Goal: Information Seeking & Learning: Learn about a topic

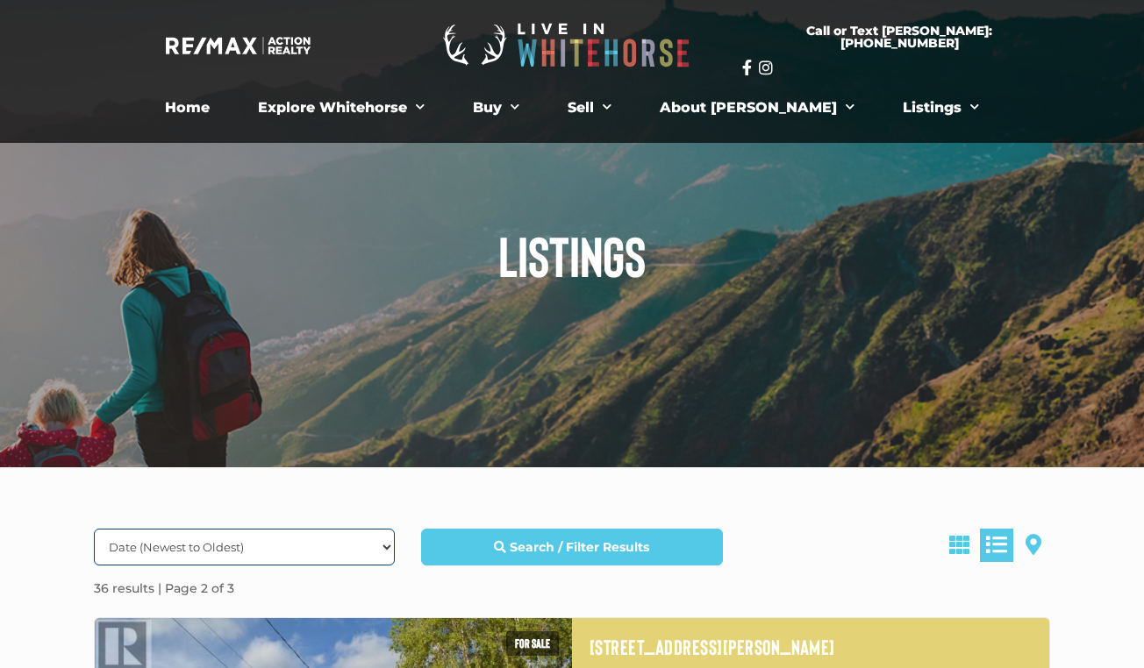
click at [239, 546] on select "Date (Newest to Oldest) Date (Oldest to Newest) Price (Highest to Lowest) Price…" at bounding box center [244, 547] width 301 height 37
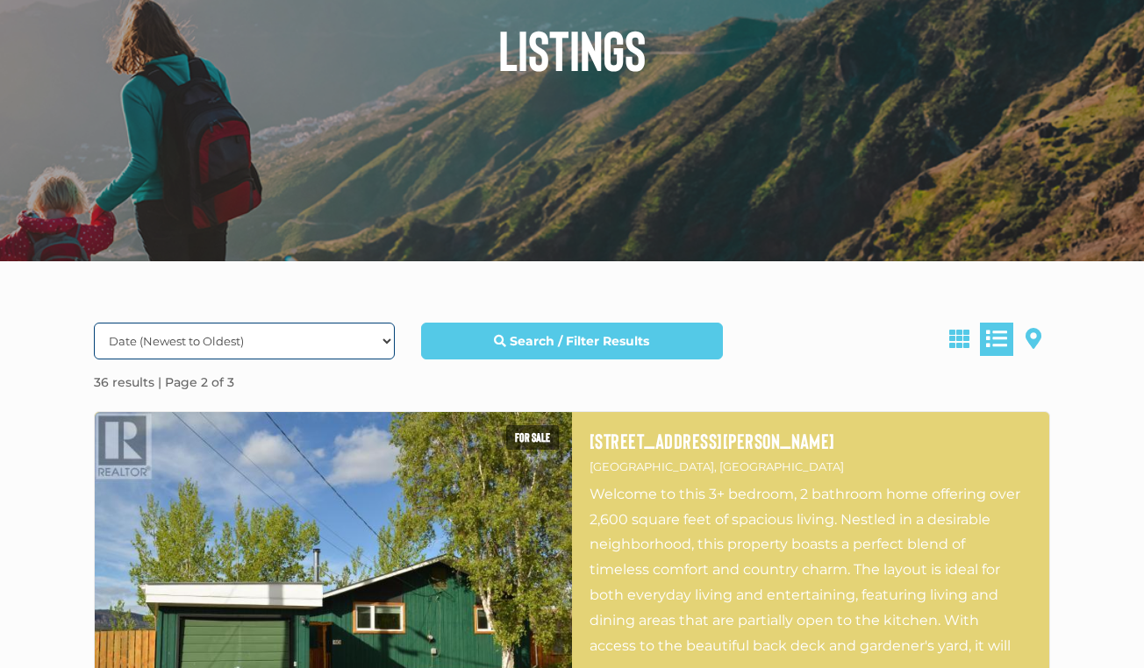
scroll to position [218, 0]
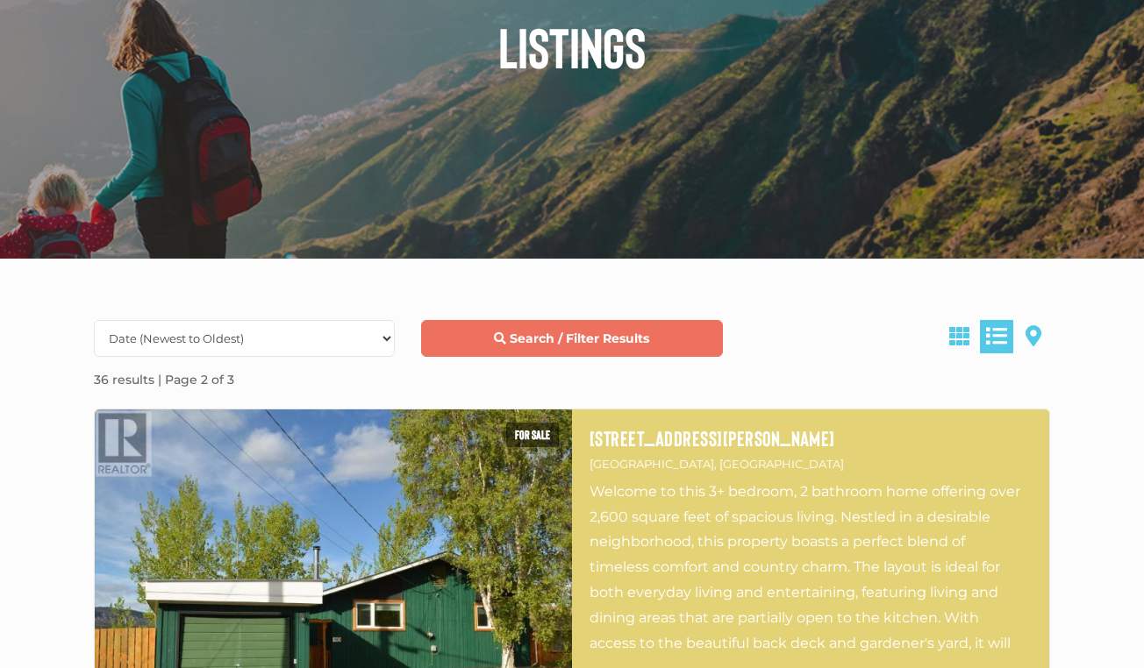
click at [497, 346] on link "Search / Filter Results" at bounding box center [571, 338] width 301 height 37
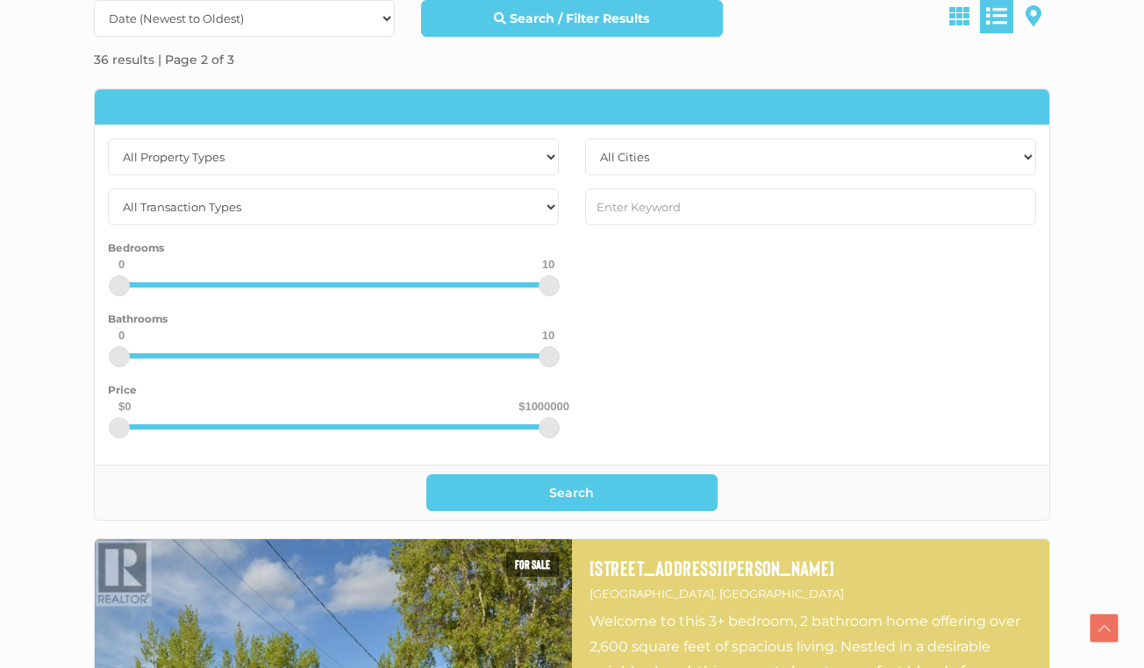
scroll to position [544, 0]
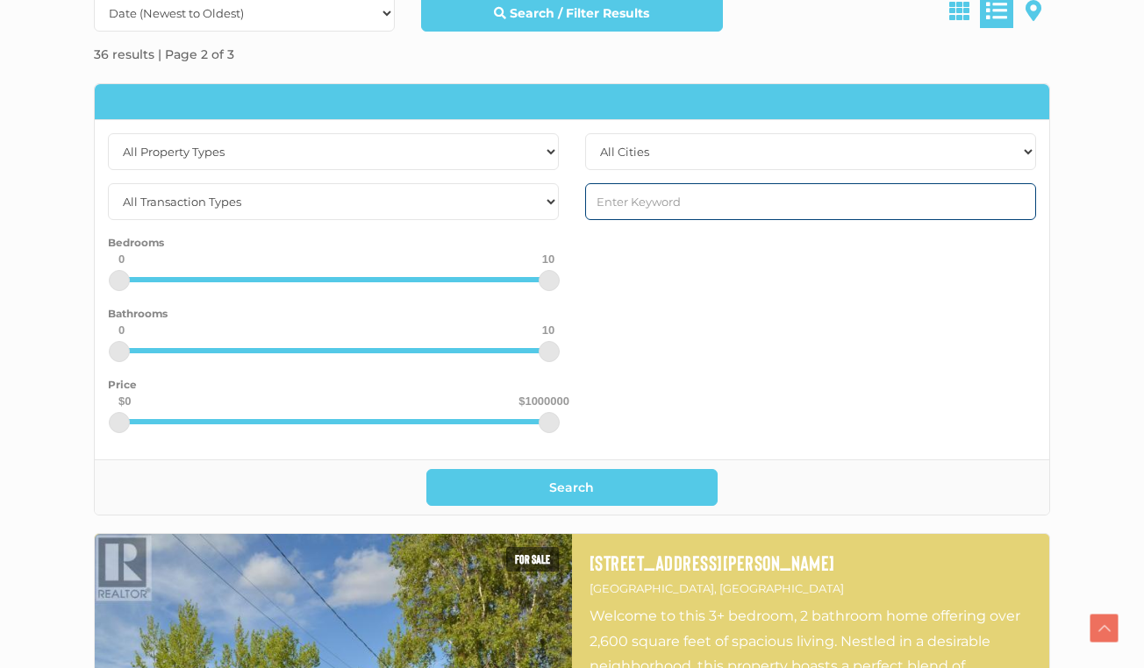
click at [690, 201] on input "text" at bounding box center [810, 201] width 451 height 37
type input "brookside"
click at [426, 469] on button "Search" at bounding box center [572, 487] width 292 height 37
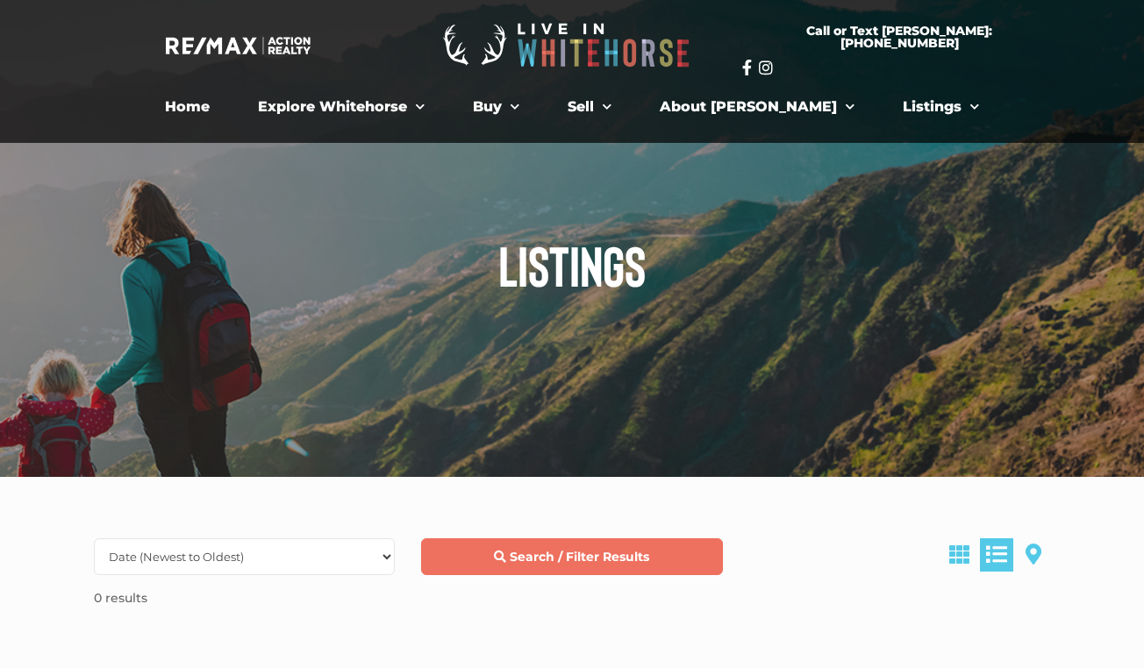
click at [552, 568] on link "Search / Filter Results" at bounding box center [571, 557] width 301 height 37
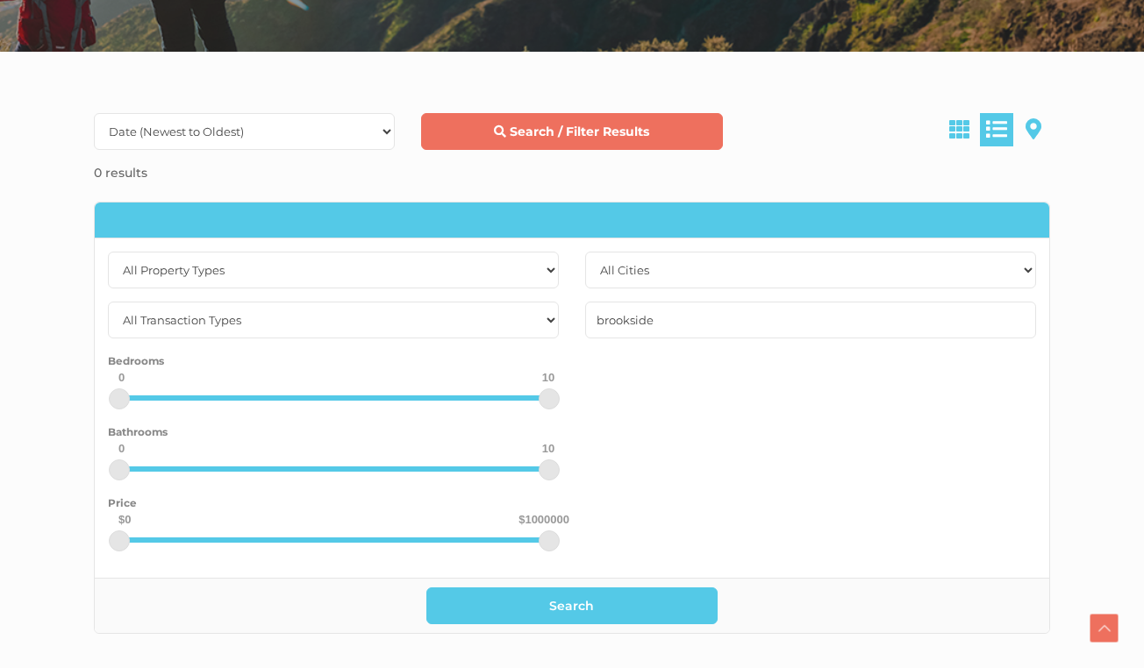
scroll to position [426, 0]
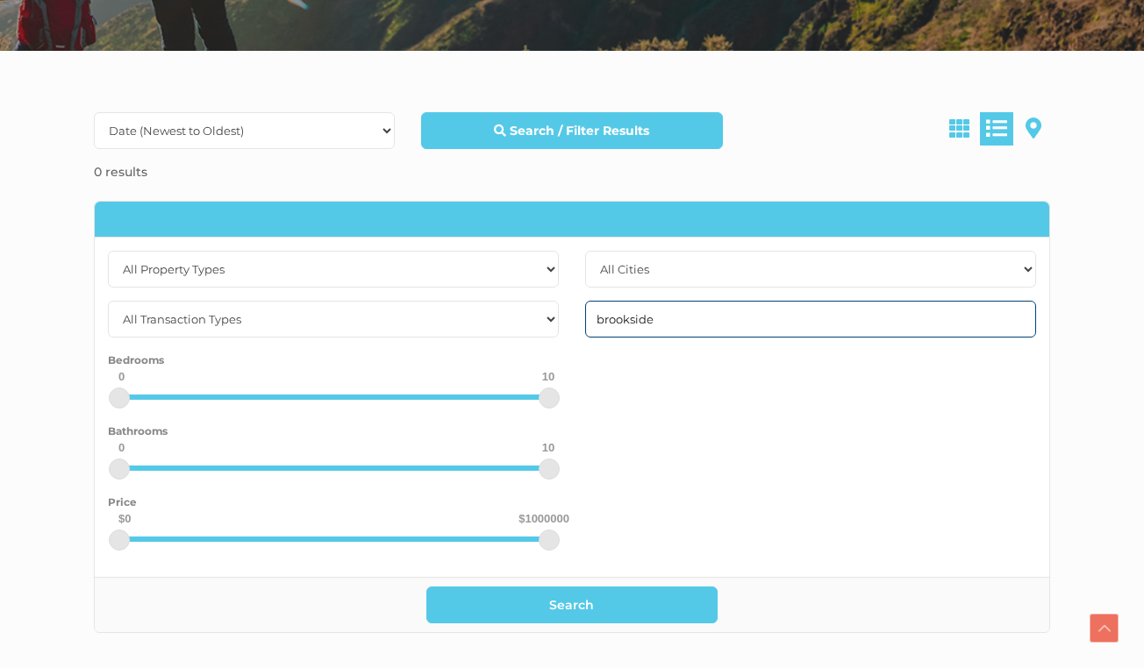
drag, startPoint x: 680, startPoint y: 313, endPoint x: 551, endPoint y: 301, distance: 129.5
click at [552, 304] on div "All Property Types Business Office Other Single Family Vacant Land All Transact…" at bounding box center [572, 407] width 954 height 313
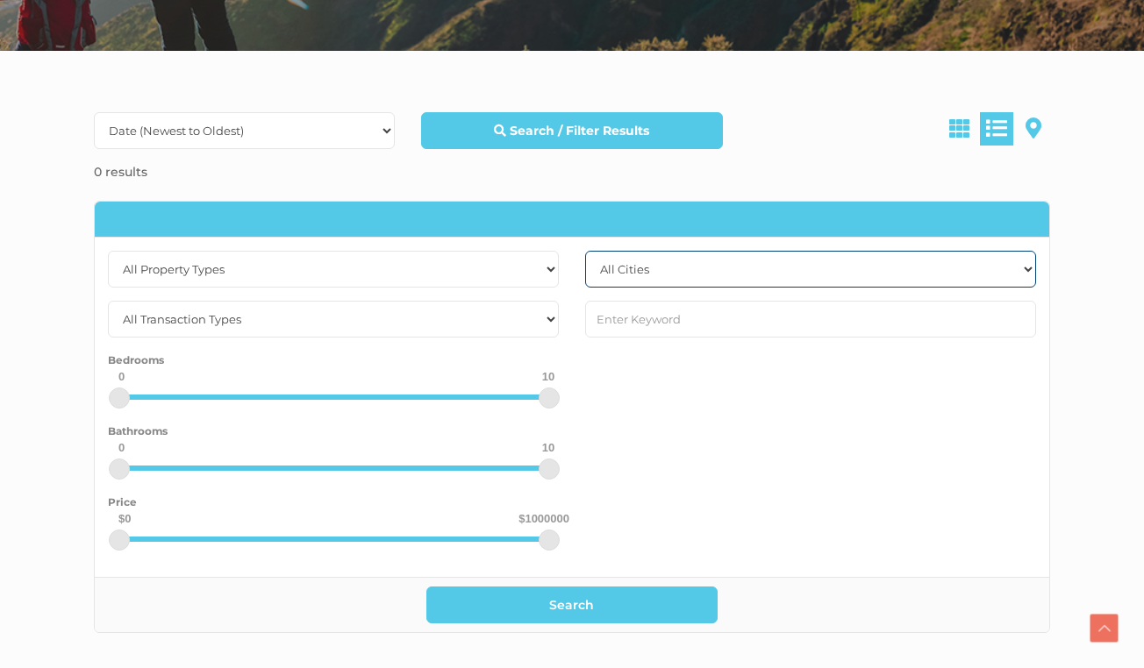
click at [632, 260] on select "All Cities [GEOGRAPHIC_DATA] [PERSON_NAME][GEOGRAPHIC_DATA] [GEOGRAPHIC_DATA] […" at bounding box center [810, 269] width 451 height 37
select select "whitehorse"
click at [426, 587] on button "Search" at bounding box center [572, 605] width 292 height 37
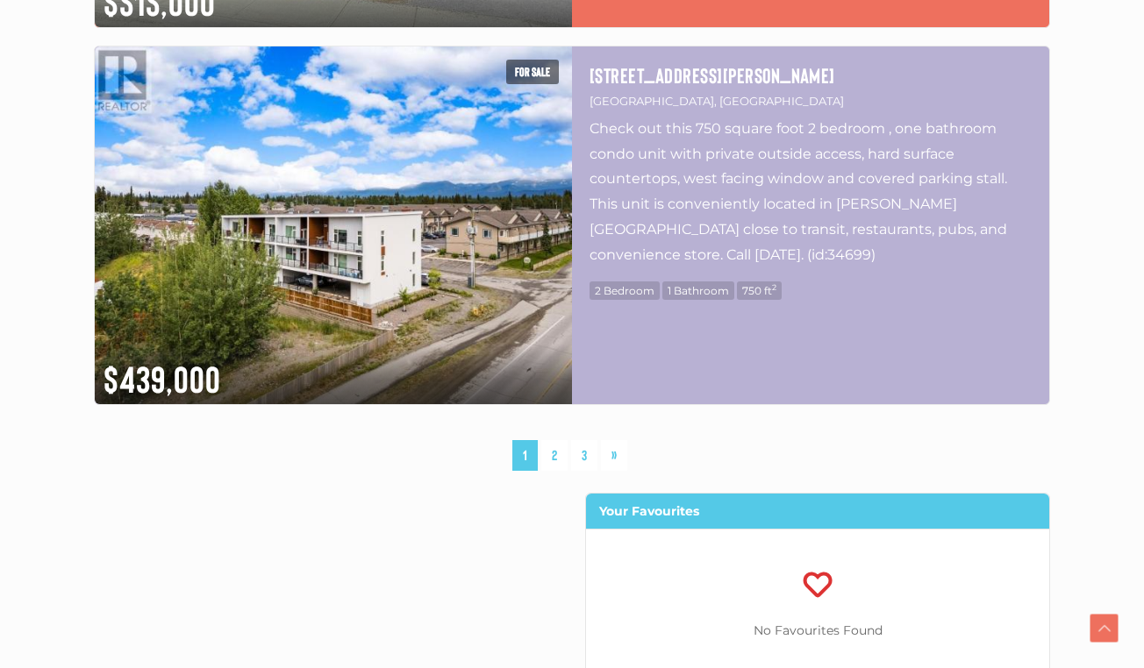
scroll to position [4741, 0]
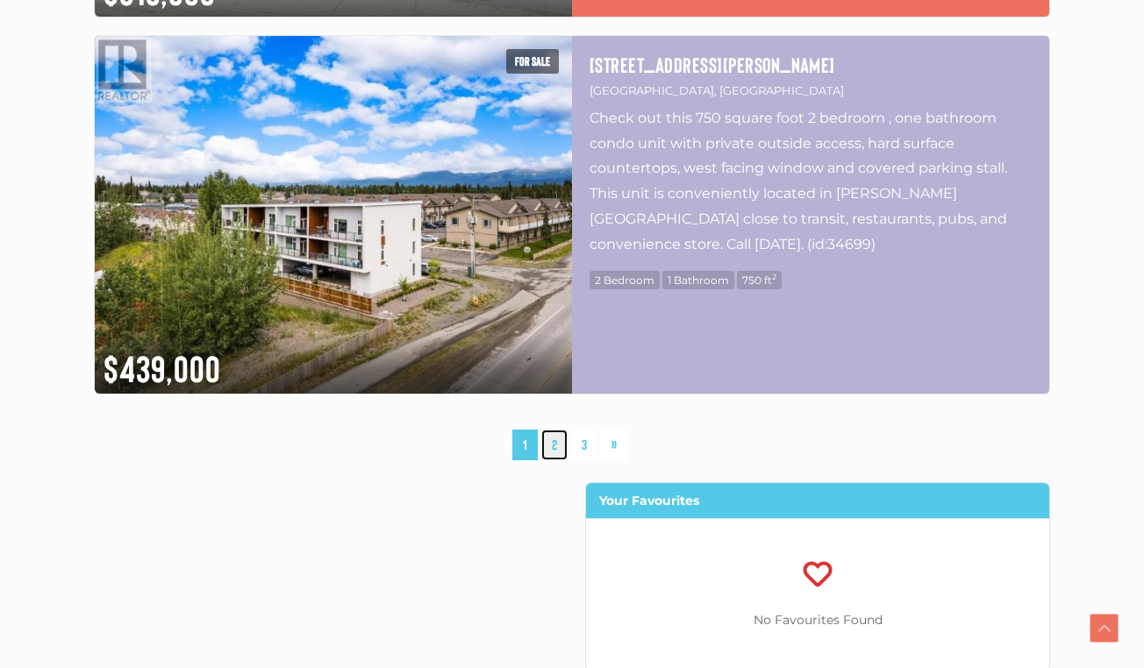
click at [554, 449] on link "2" at bounding box center [554, 445] width 26 height 31
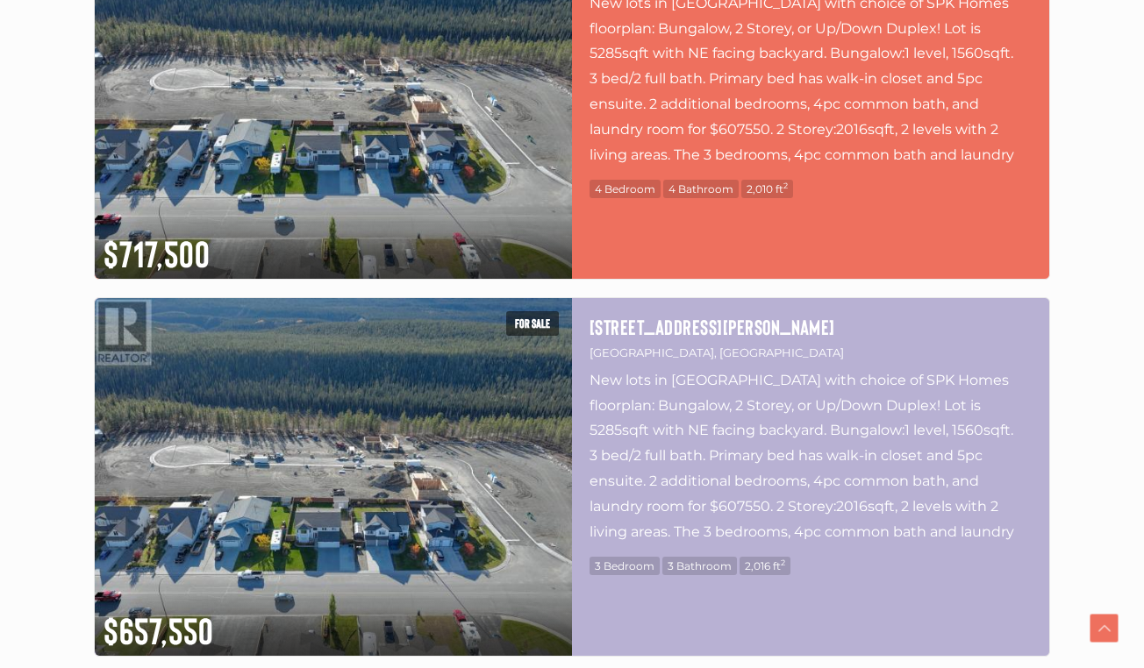
scroll to position [4483, 0]
